Goal: Book appointment/travel/reservation

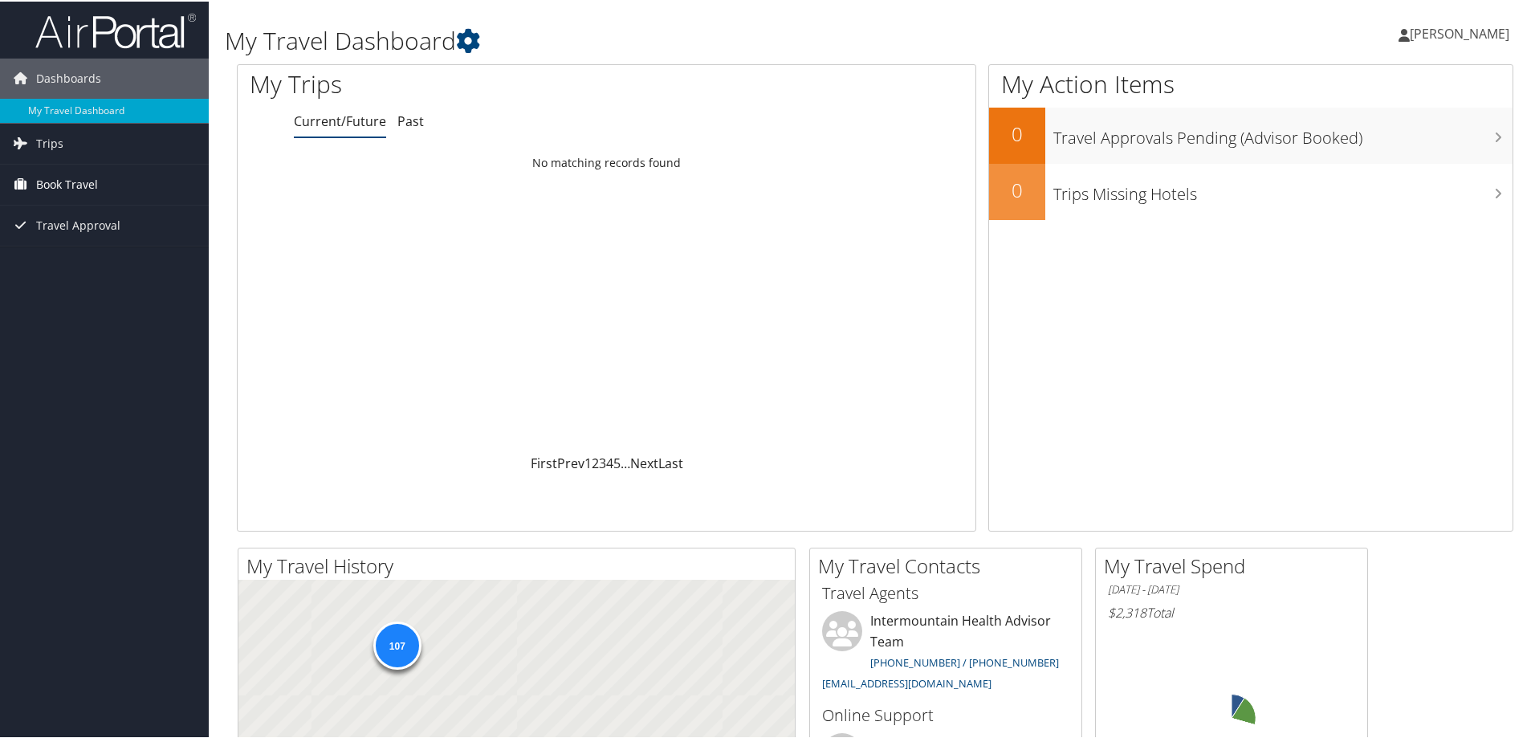
click at [47, 185] on span "Book Travel" at bounding box center [67, 183] width 62 height 40
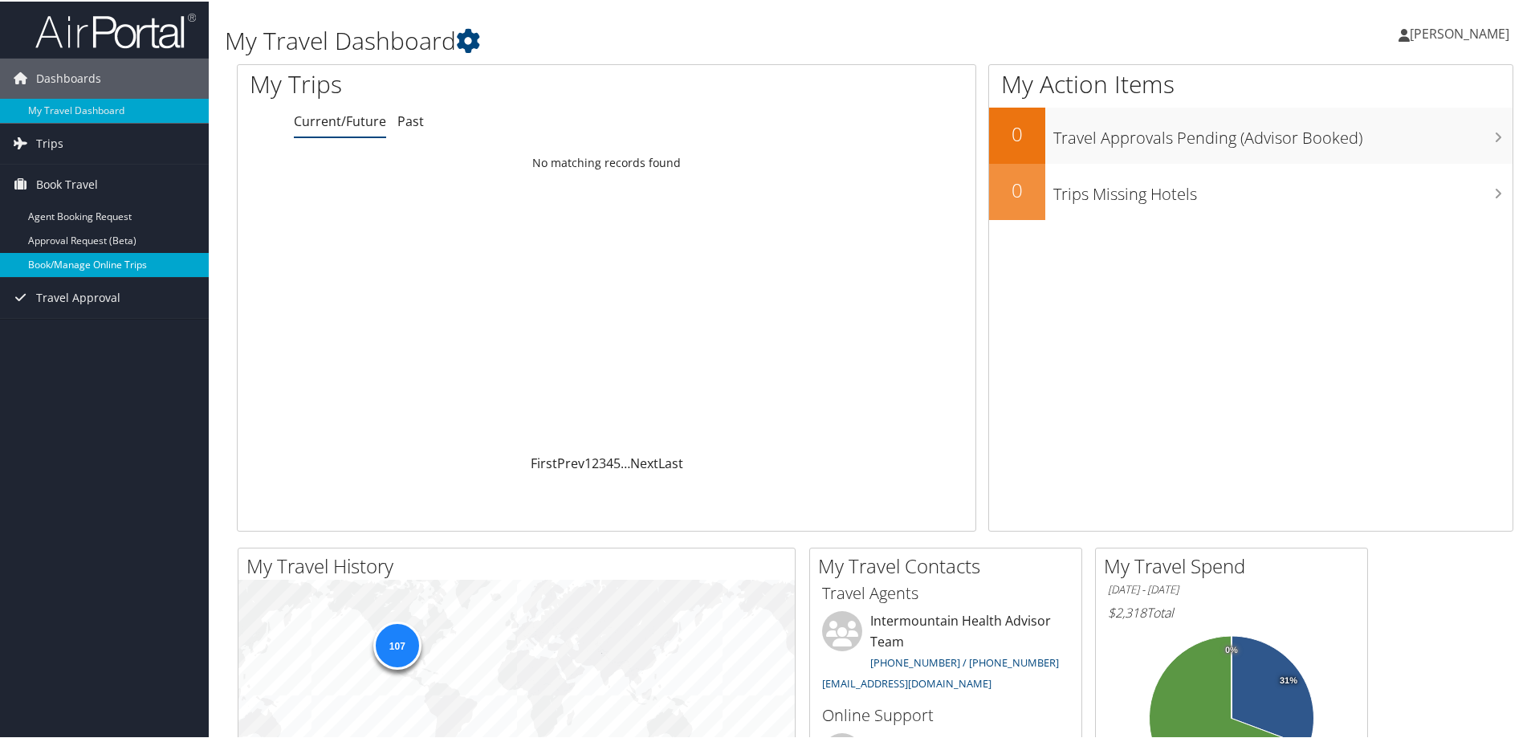
click at [51, 256] on link "Book/Manage Online Trips" at bounding box center [104, 263] width 209 height 24
